Goal: Task Accomplishment & Management: Use online tool/utility

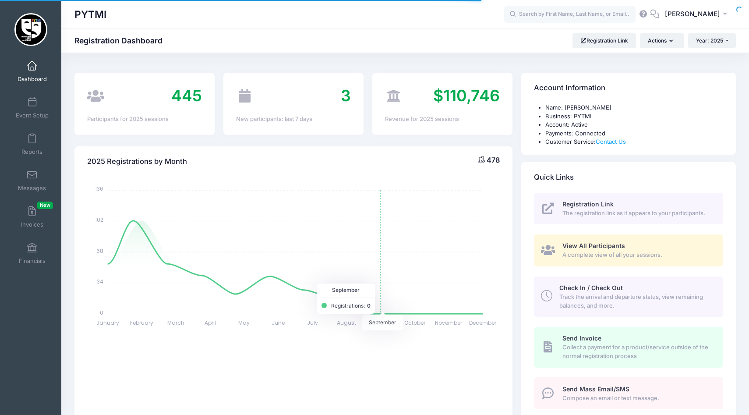
select select
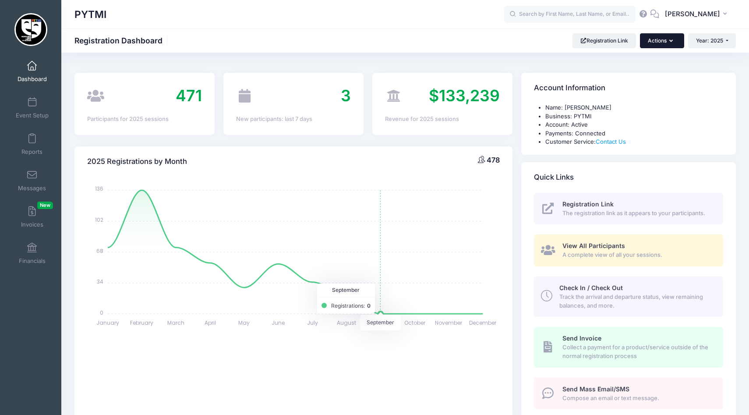
click at [661, 39] on button "Actions" at bounding box center [662, 40] width 44 height 15
click at [32, 106] on span at bounding box center [32, 103] width 0 height 10
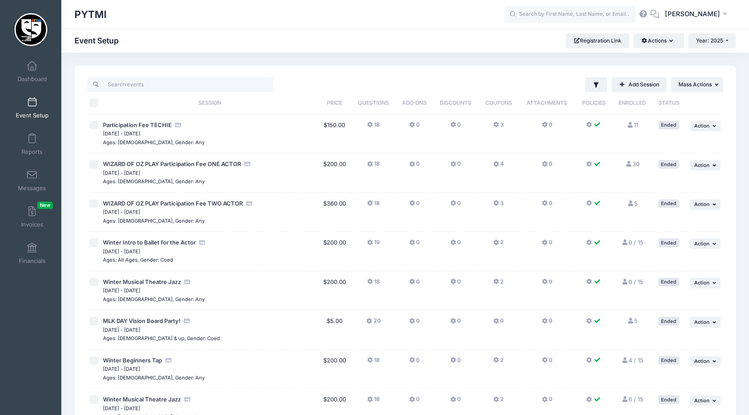
scroll to position [1, 0]
